Goal: Task Accomplishment & Management: Use online tool/utility

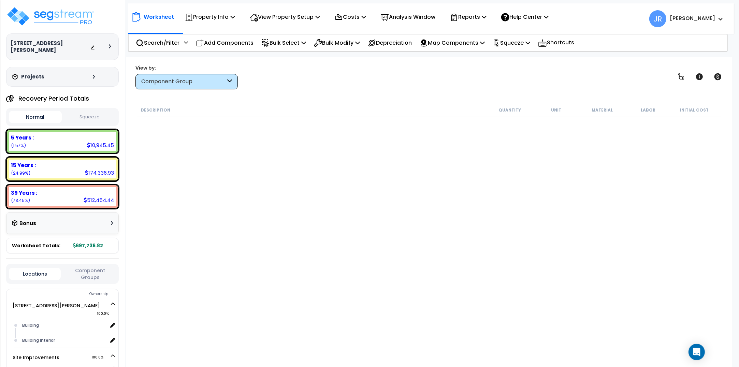
scroll to position [561, 0]
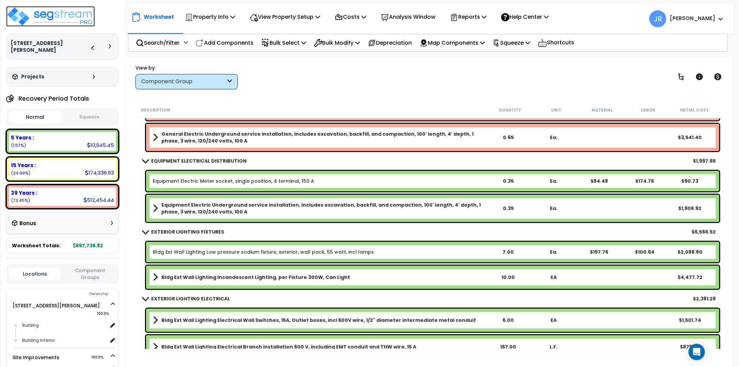
click at [50, 14] on img at bounding box center [50, 16] width 89 height 20
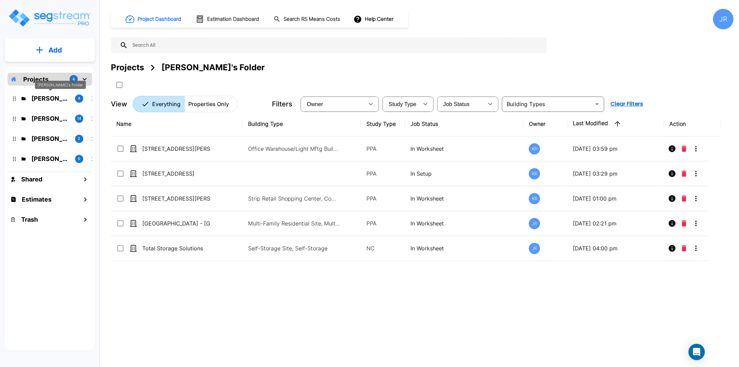
click at [65, 99] on p "Karina's Folder" at bounding box center [50, 98] width 38 height 9
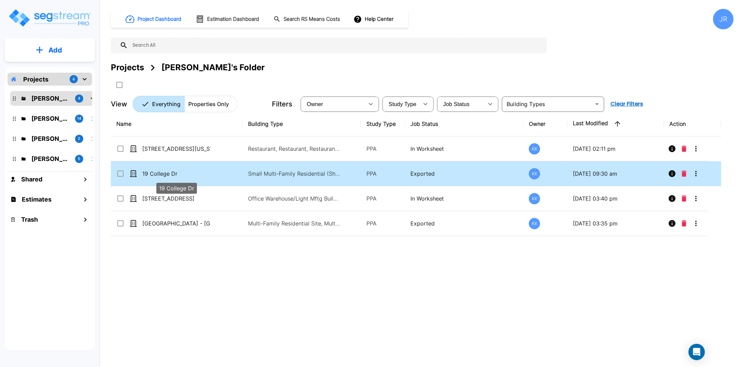
click at [160, 172] on p "19 College Dr" at bounding box center [176, 173] width 68 height 8
checkbox input "true"
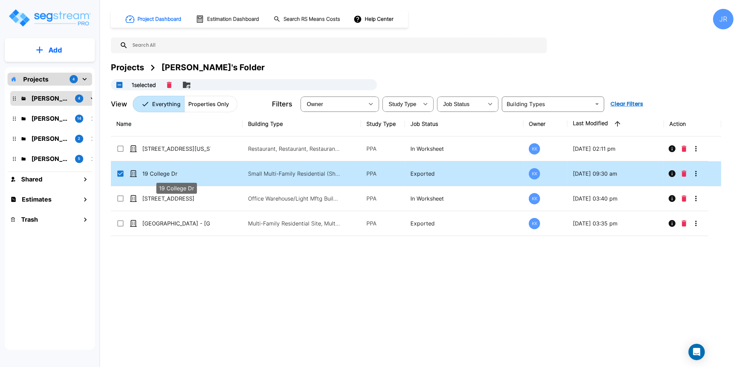
click at [160, 172] on p "19 College Dr" at bounding box center [176, 173] width 68 height 8
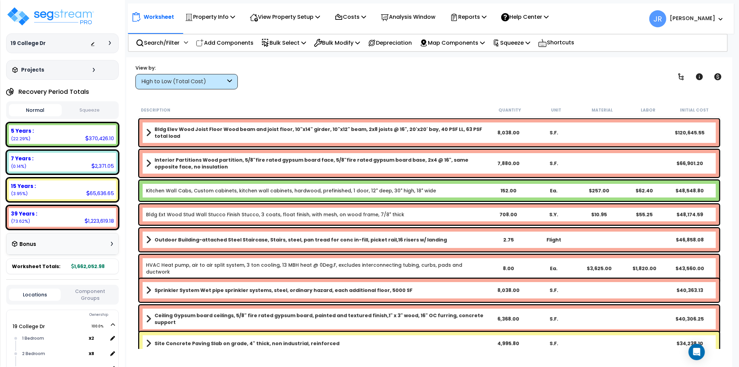
click at [230, 80] on icon at bounding box center [229, 82] width 5 height 8
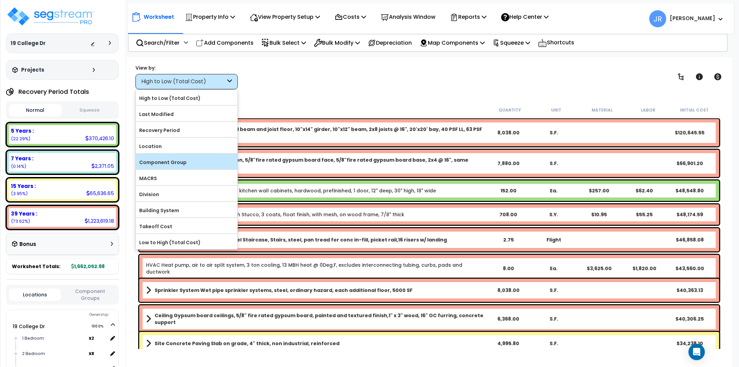
click at [175, 163] on label "Component Group" at bounding box center [187, 162] width 102 height 10
click at [0, 0] on input "Component Group" at bounding box center [0, 0] width 0 height 0
